Goal: Information Seeking & Learning: Learn about a topic

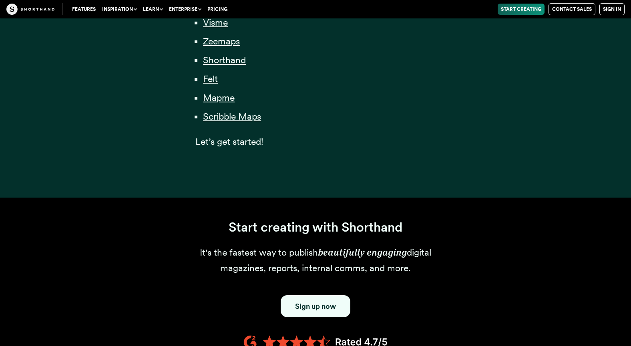
scroll to position [598, 0]
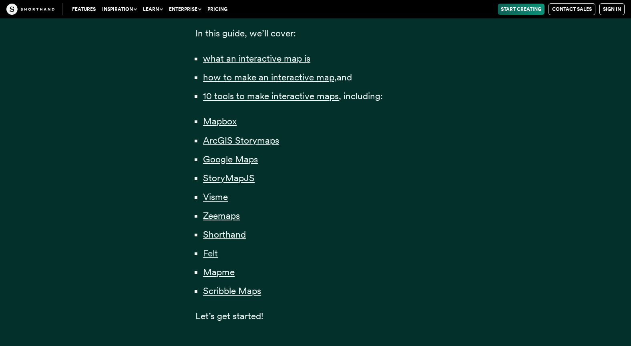
click at [206, 248] on span "Felt" at bounding box center [210, 254] width 15 height 12
click at [223, 229] on span "Shorthand" at bounding box center [224, 235] width 43 height 12
click at [218, 191] on span "Visme" at bounding box center [215, 197] width 25 height 12
click at [235, 173] on span "StoryMapJS" at bounding box center [229, 179] width 52 height 12
click at [229, 116] on span "Mapbox" at bounding box center [220, 122] width 34 height 12
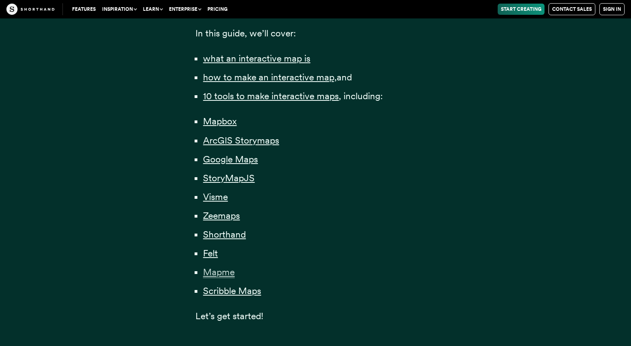
click at [230, 267] on span "Mapme" at bounding box center [219, 273] width 32 height 12
click at [241, 285] on span "Scribble Maps" at bounding box center [232, 291] width 58 height 12
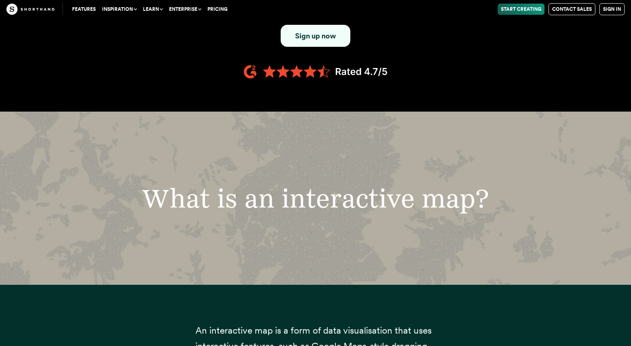
scroll to position [1186, 0]
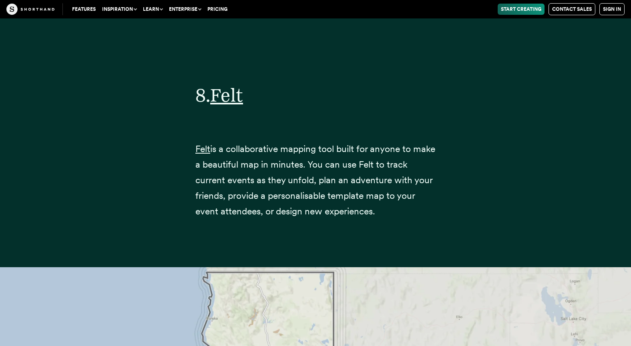
scroll to position [15678, 0]
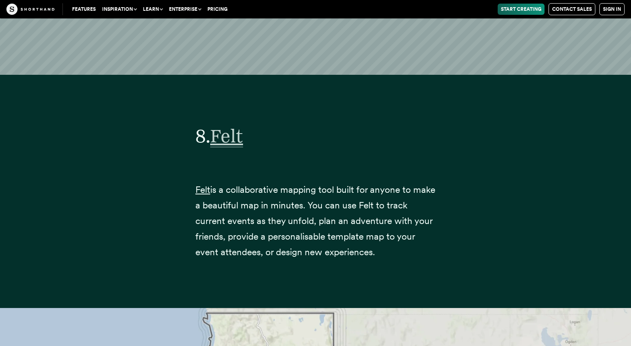
click at [230, 125] on span "Felt" at bounding box center [226, 136] width 33 height 22
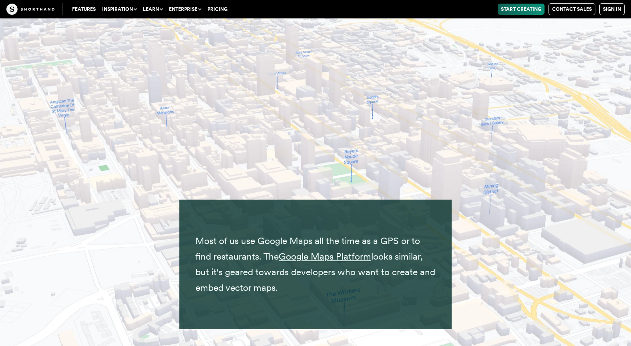
scroll to position [6679, 0]
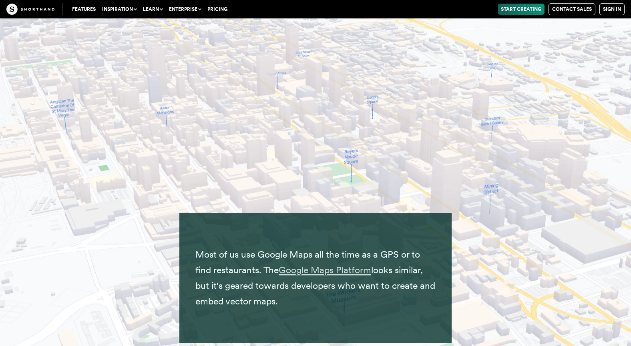
click at [315, 265] on span "Google Maps Platform" at bounding box center [325, 271] width 92 height 12
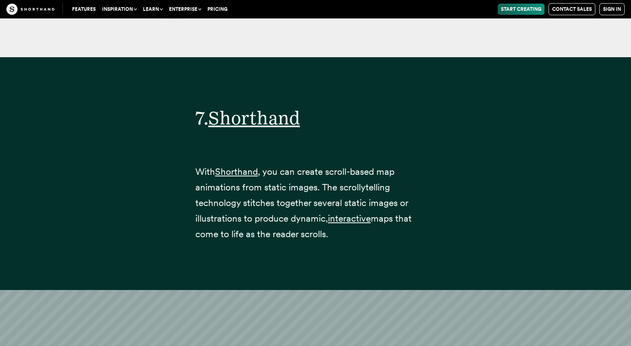
scroll to position [14313, 0]
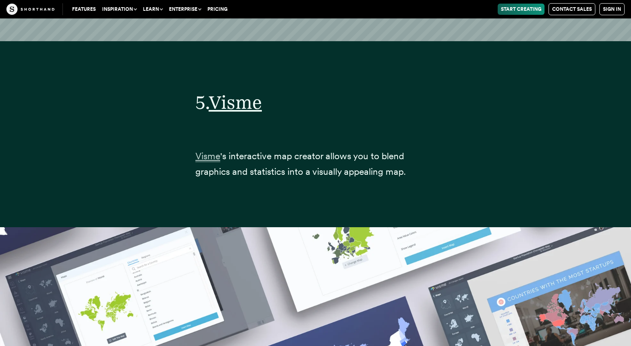
click at [203, 150] on span "Visme" at bounding box center [207, 156] width 25 height 12
click at [227, 91] on span "Visme" at bounding box center [235, 102] width 53 height 22
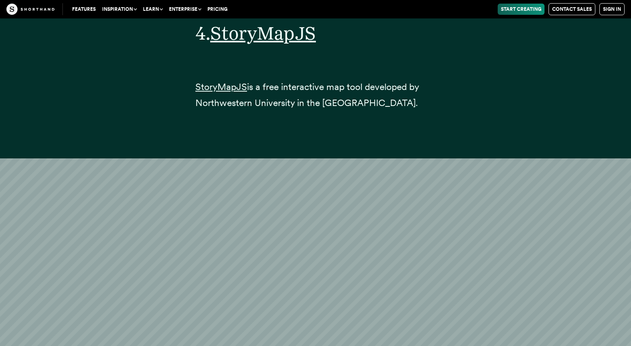
scroll to position [8934, 0]
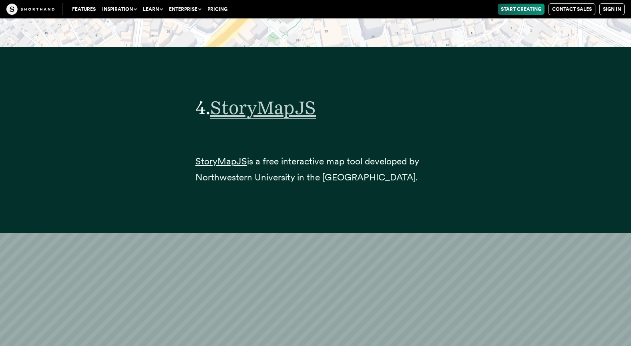
click at [278, 96] on span "StoryMapJS" at bounding box center [263, 107] width 106 height 22
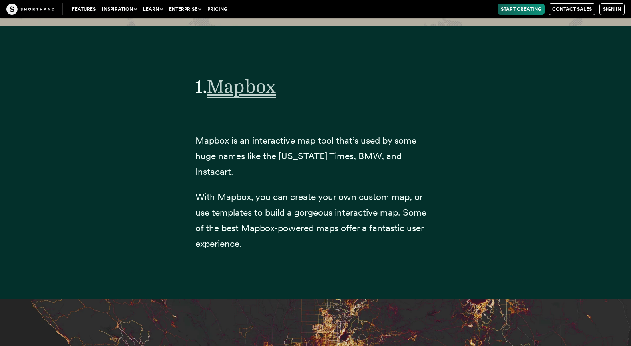
click at [234, 75] on span "Mapbox" at bounding box center [241, 86] width 69 height 22
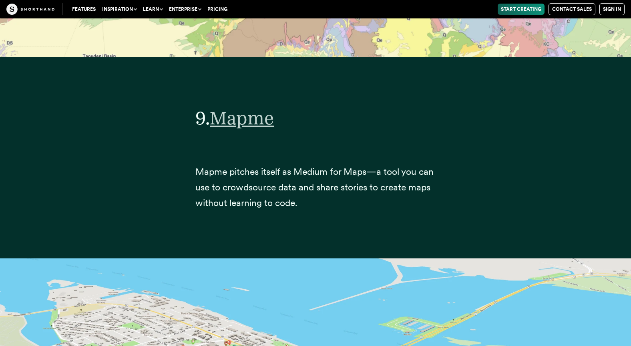
click at [232, 107] on span "Mapme" at bounding box center [242, 118] width 64 height 22
